Goal: Information Seeking & Learning: Check status

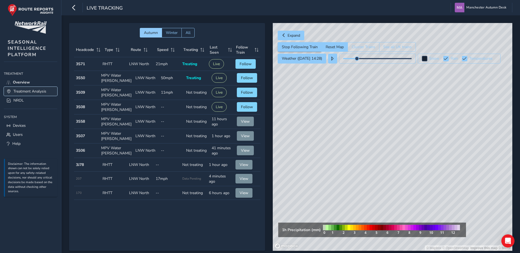
click at [17, 93] on span "Treatment Analysis" at bounding box center [29, 91] width 33 height 5
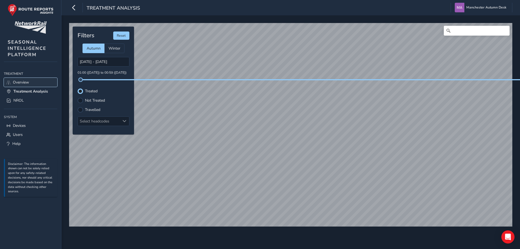
click at [14, 82] on span "Overview" at bounding box center [21, 82] width 16 height 5
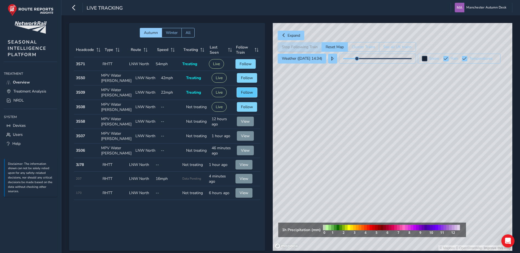
click at [242, 91] on span "Follow" at bounding box center [247, 92] width 12 height 5
click at [211, 94] on button "Live" at bounding box center [215, 93] width 15 height 10
drag, startPoint x: 393, startPoint y: 128, endPoint x: 393, endPoint y: 116, distance: 12.6
click at [393, 116] on div "© Mapbox © OpenStreetMap Improve this map © Maxar" at bounding box center [392, 137] width 239 height 228
